Goal: Transaction & Acquisition: Obtain resource

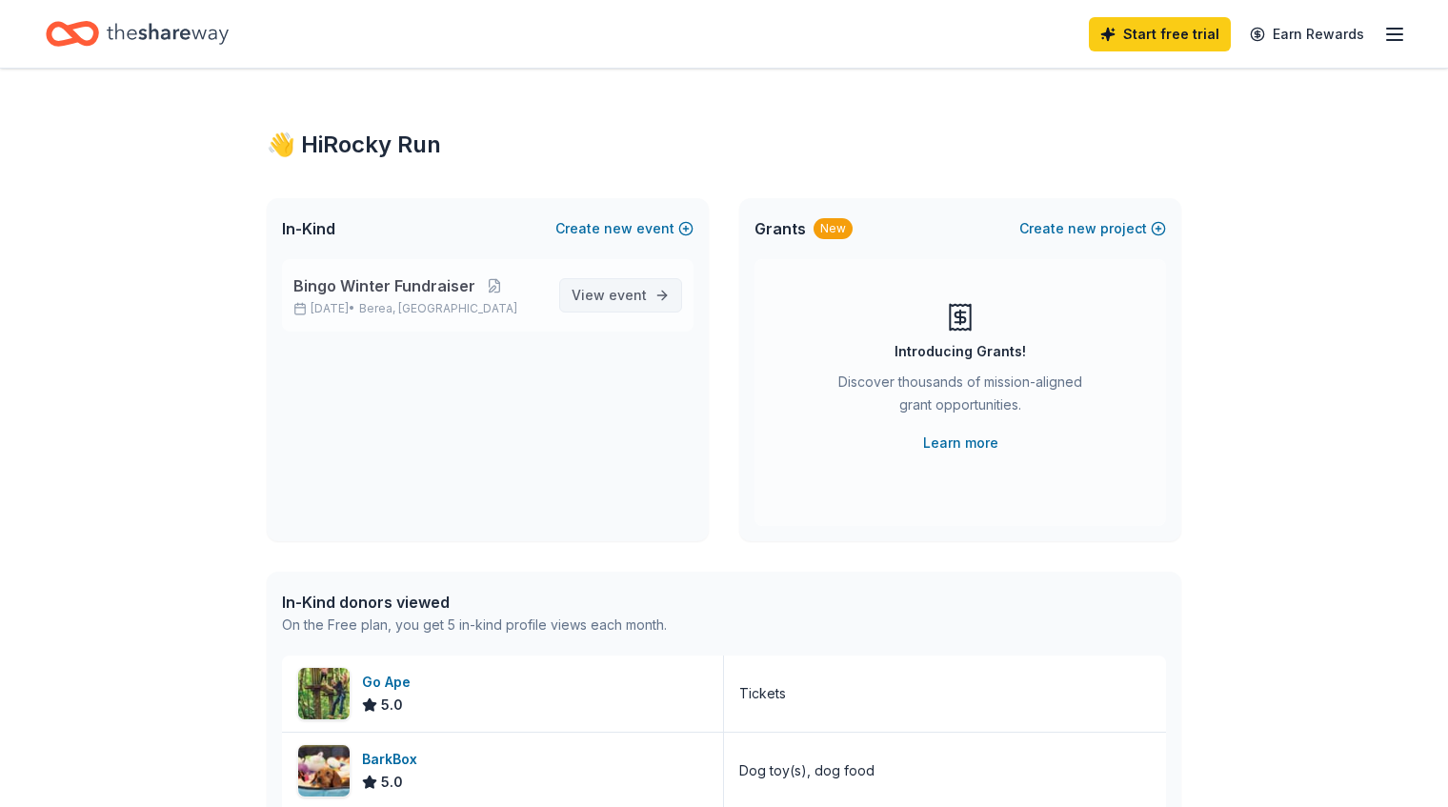
click at [621, 293] on span "event" at bounding box center [628, 295] width 38 height 16
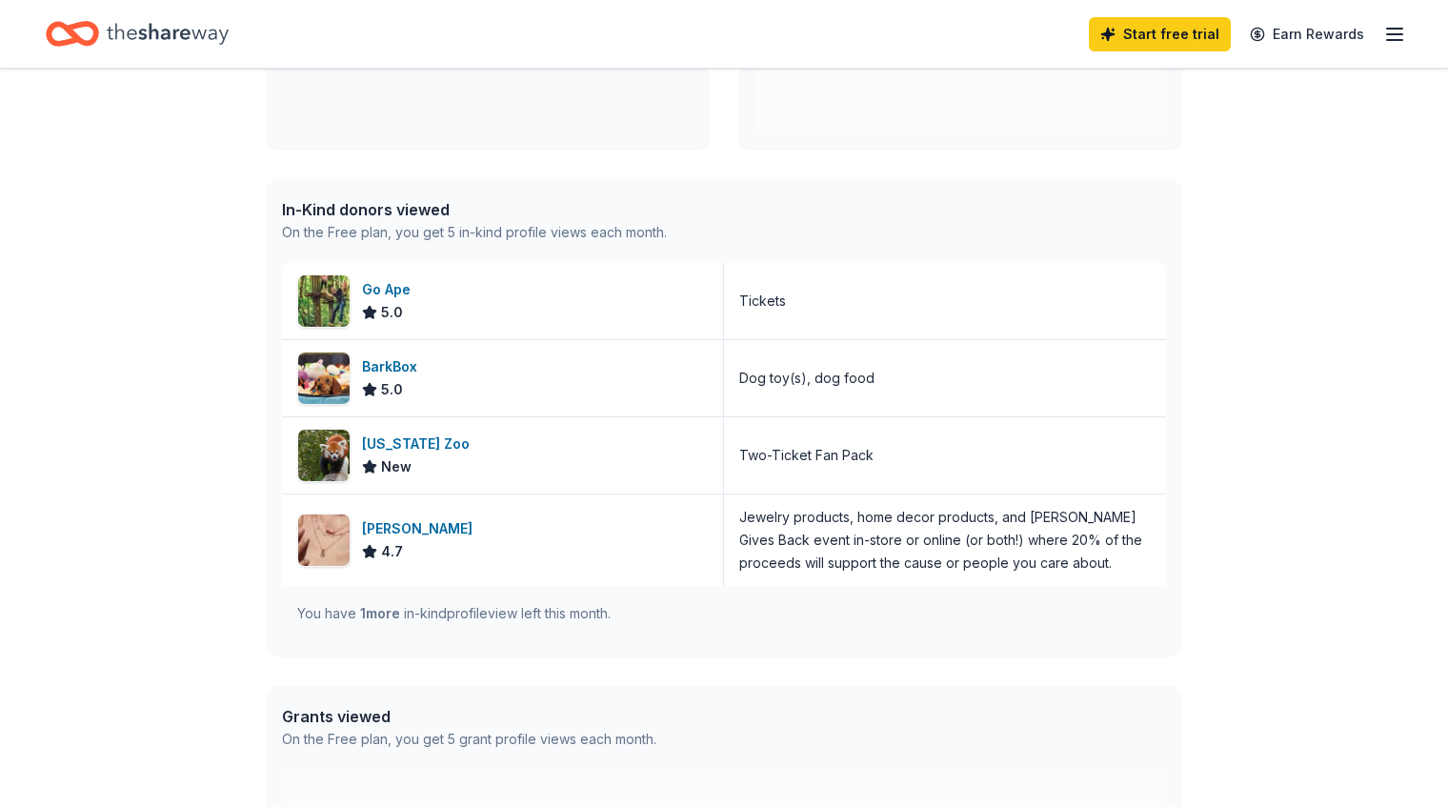
scroll to position [397, 0]
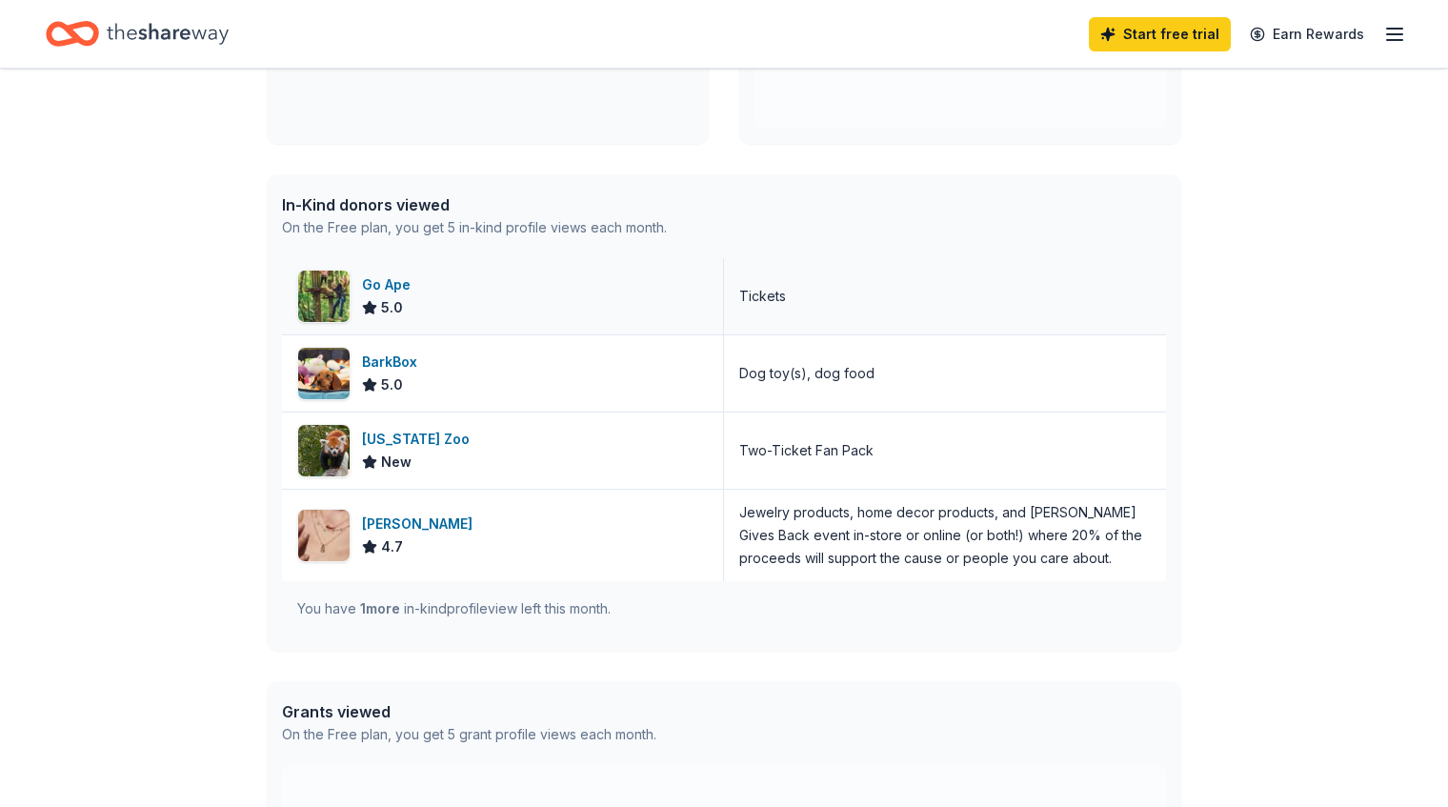
click at [401, 286] on div "Go Ape" at bounding box center [390, 284] width 56 height 23
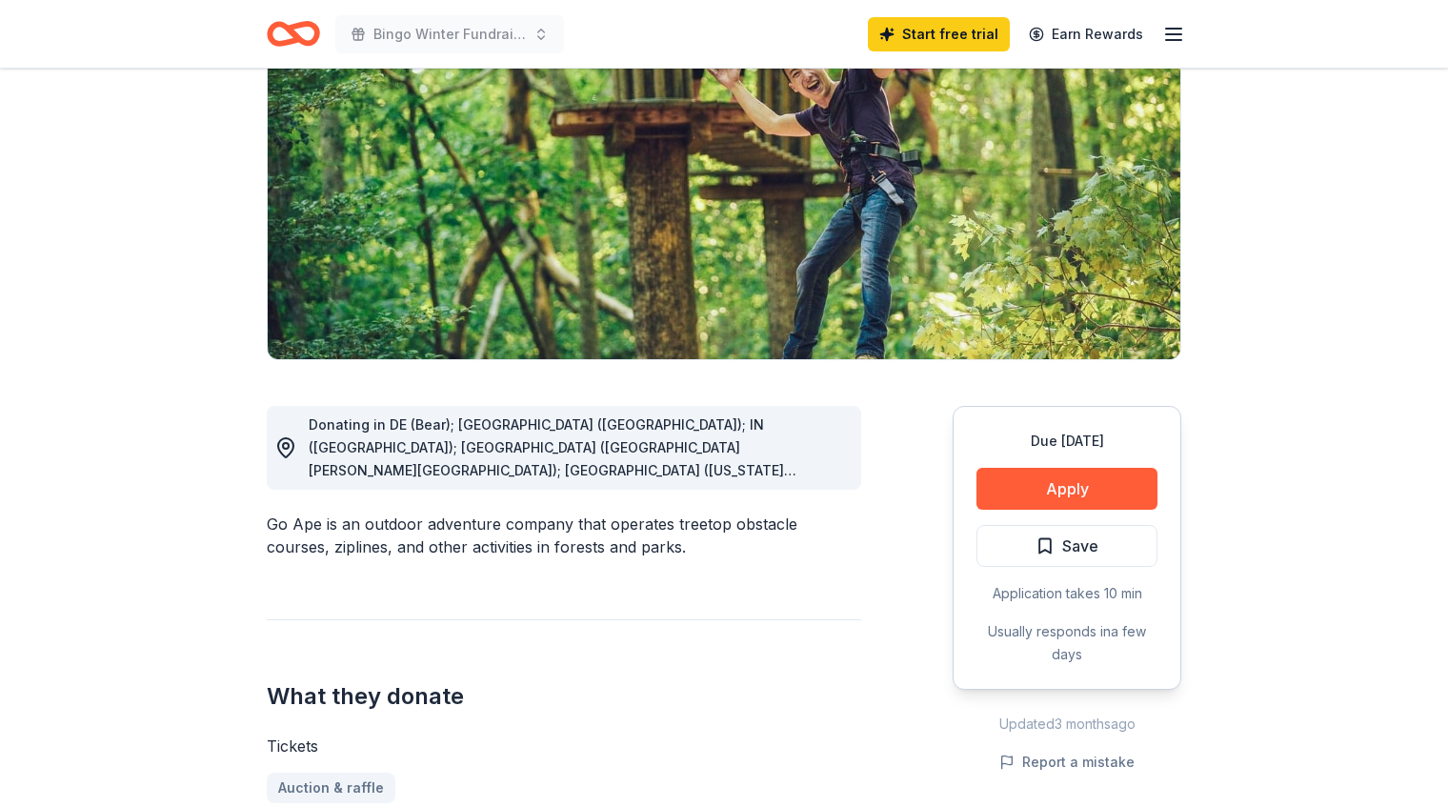
scroll to position [229, 0]
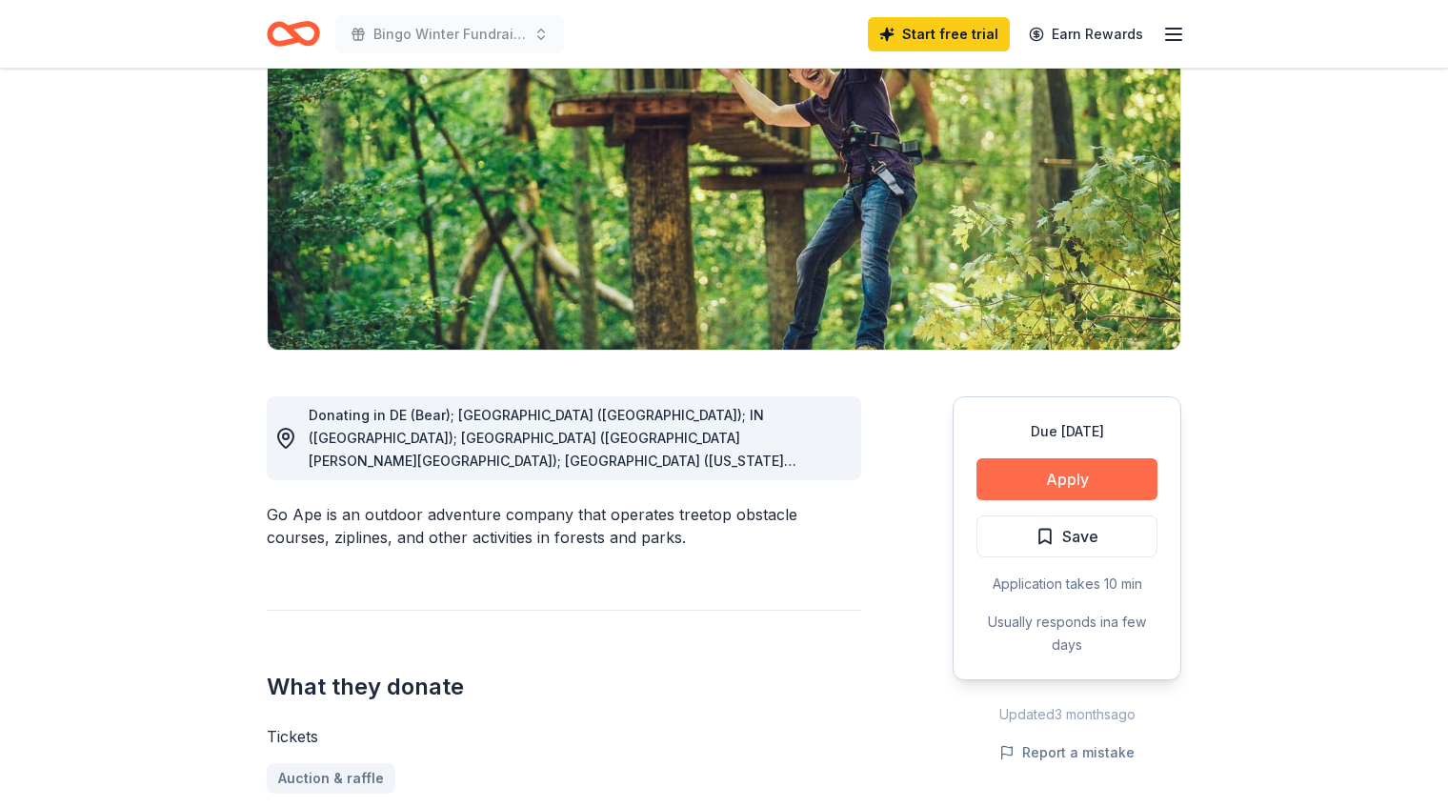
click at [1042, 486] on button "Apply" at bounding box center [1066, 479] width 181 height 42
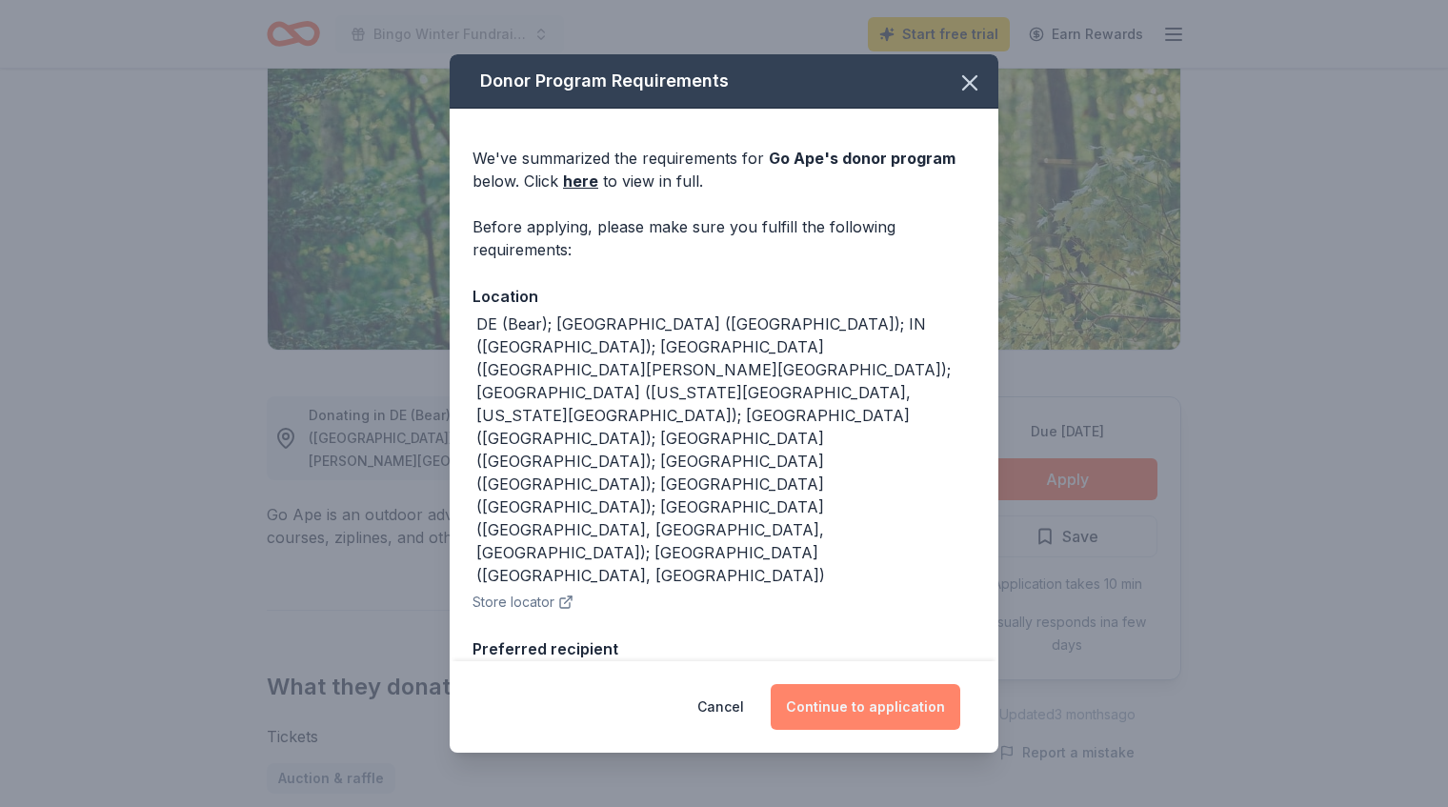
click at [834, 717] on button "Continue to application" at bounding box center [866, 707] width 190 height 46
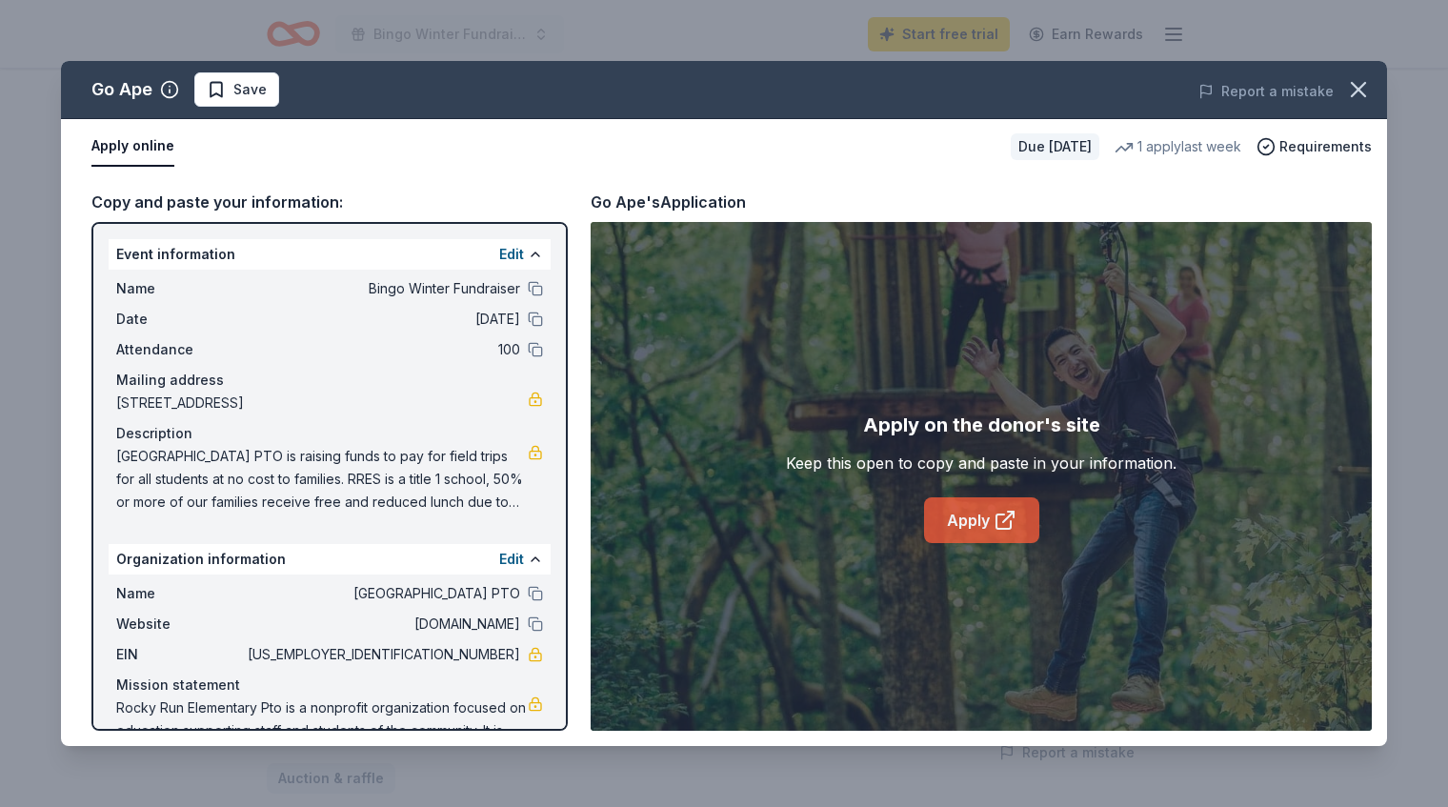
click at [1003, 530] on icon at bounding box center [1005, 520] width 23 height 23
